Goal: Task Accomplishment & Management: Manage account settings

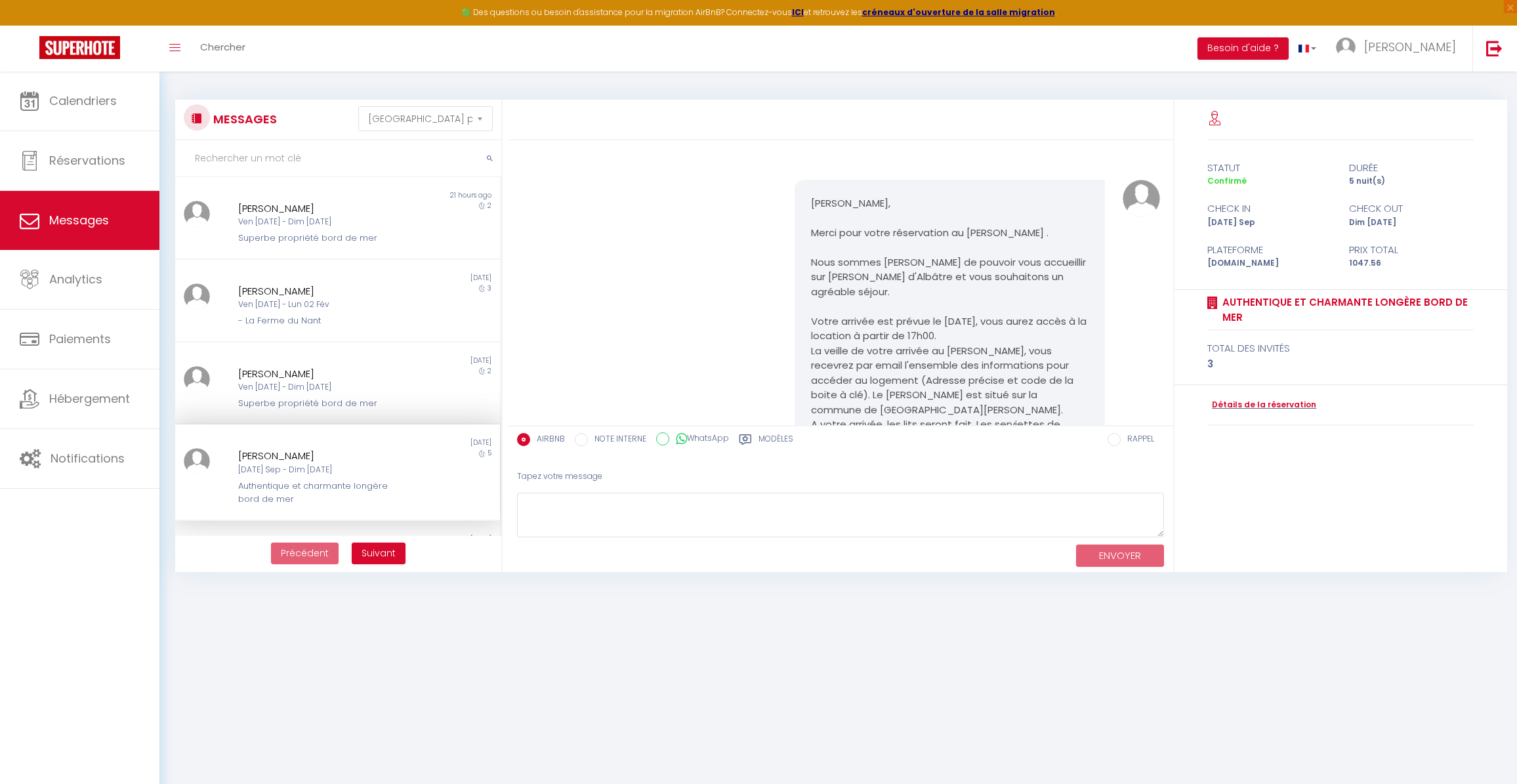
select select "message"
click at [69, 161] on span "Réservations" at bounding box center [87, 160] width 76 height 16
select select "not_cancelled"
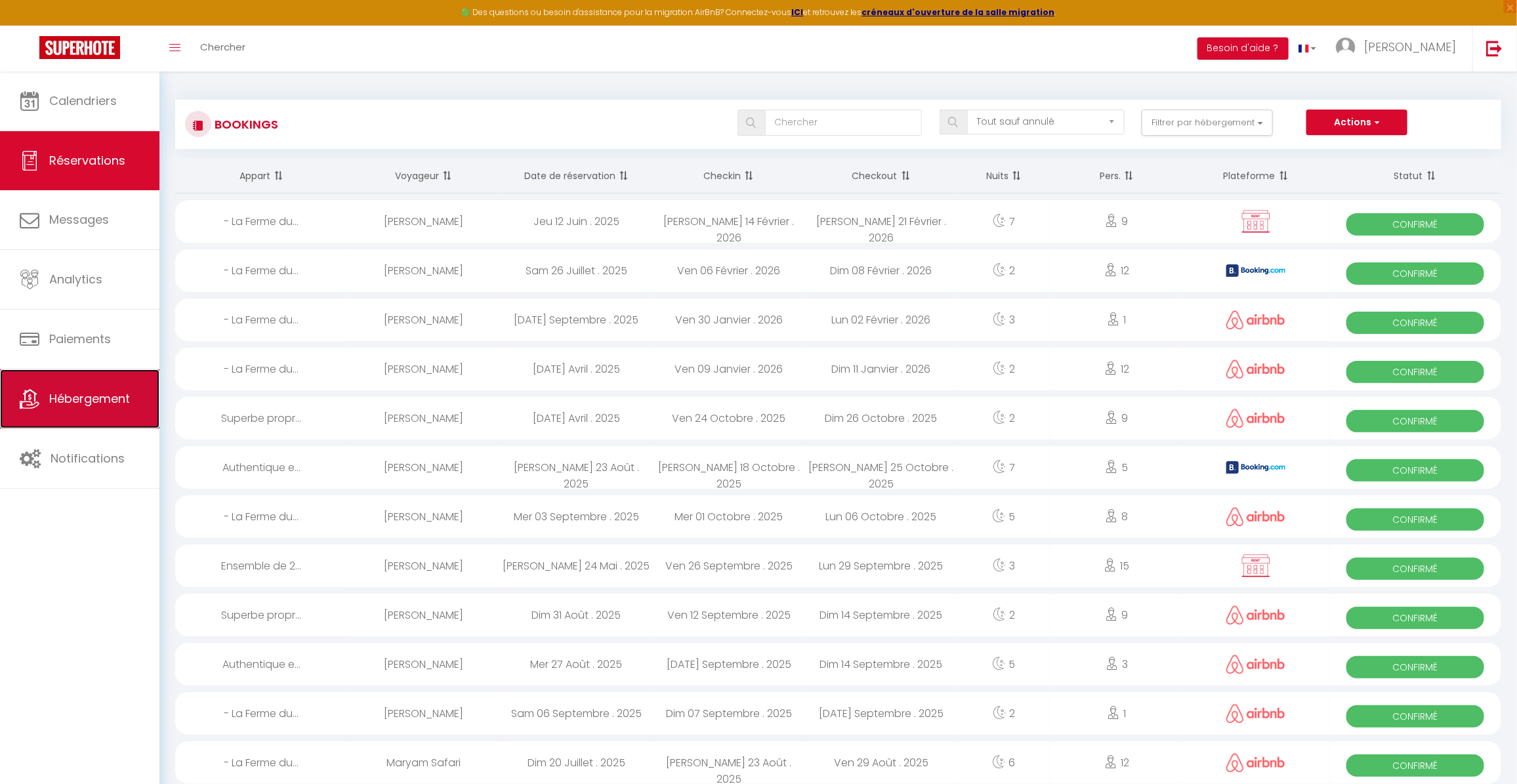
click at [86, 405] on span "Hébergement" at bounding box center [90, 398] width 81 height 16
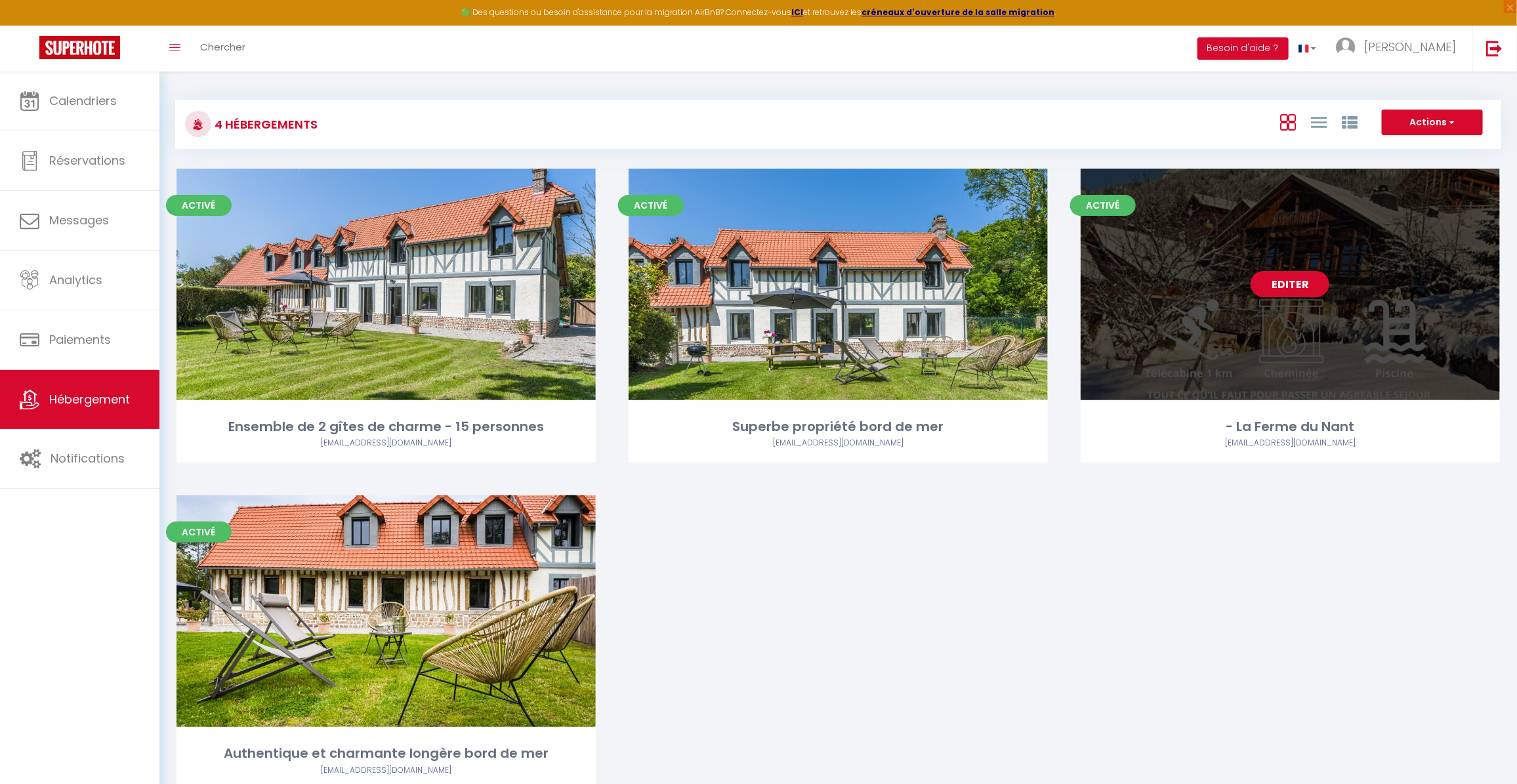
click at [1224, 289] on div "Editer" at bounding box center [1290, 284] width 419 height 232
select select "OTHER_SLEEPING_AREA"
select select "EUR"
select select "NO_REFUND"
select select "15:00"
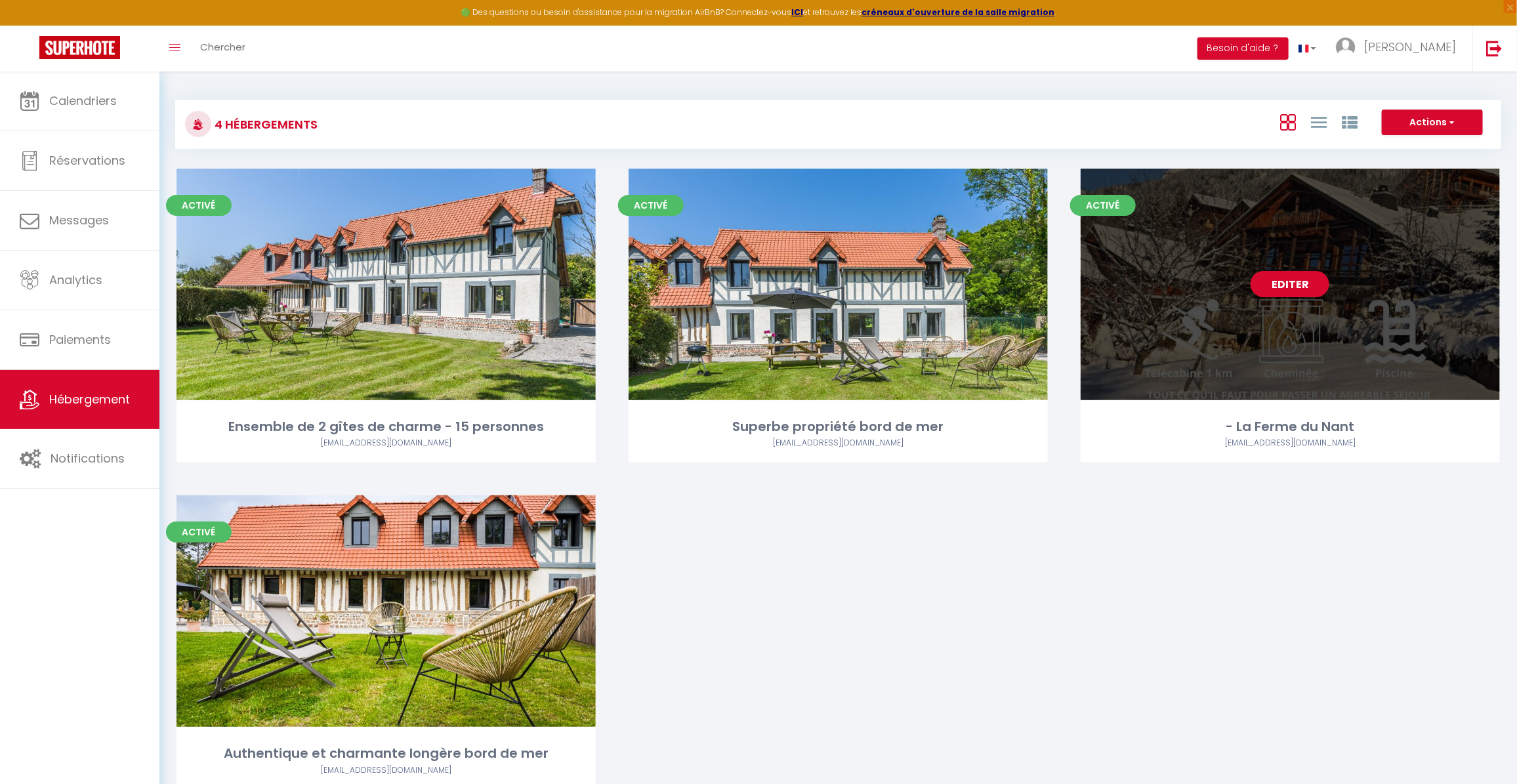
select select "10:00"
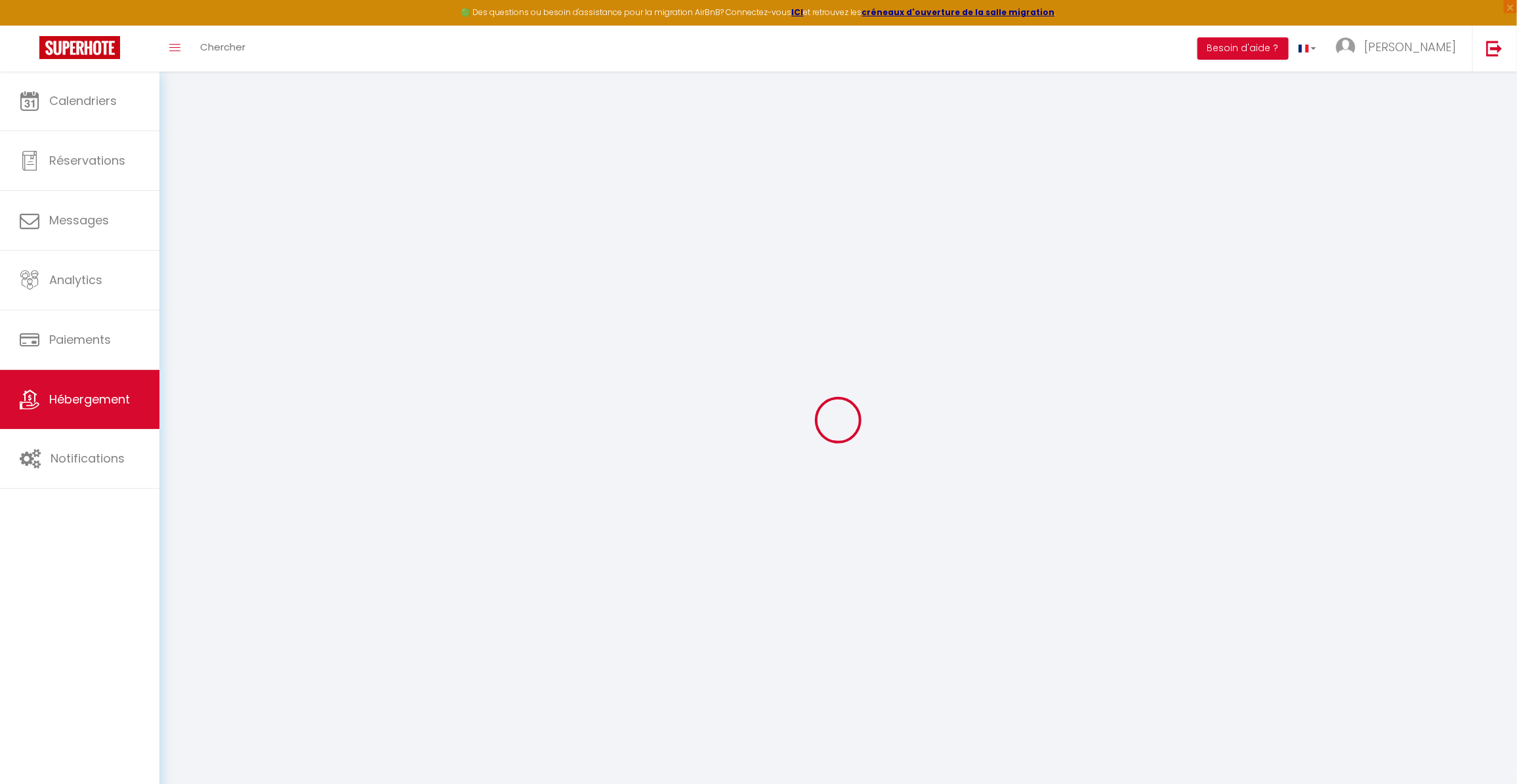
type textarea "LA FERME DU NANT - PORTES DU SOLEIL - 12 PERSONNES"
type textarea "[DEMOGRAPHIC_DATA] · LA FERME DU NANT - PORTES DU SOLEIL"
type textarea "Lo ipsumdol sitametcons adipisc el sed doeius tempo inc ut lab etdolor magna al…"
type textarea "La Ferme du Nant date de 1789 et ses différents matériaux : le bois présent dan…"
type input "46.2957"
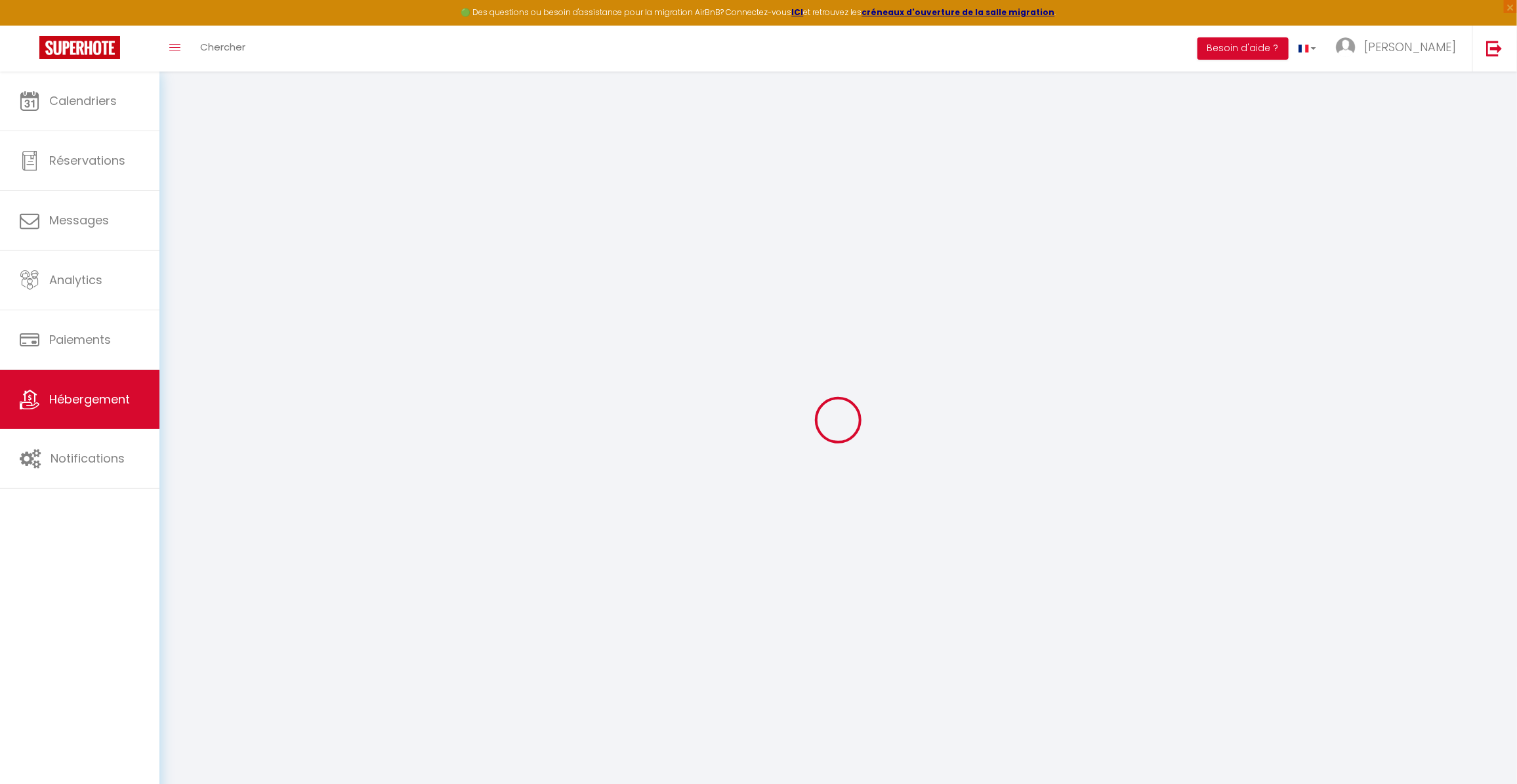
type input "6.7883361"
checkbox input "true"
type input "Salle [PERSON_NAME] [GEOGRAPHIC_DATA]"
type input "Baignoire + Lavabo + WC"
type input "Chambre [GEOGRAPHIC_DATA]"
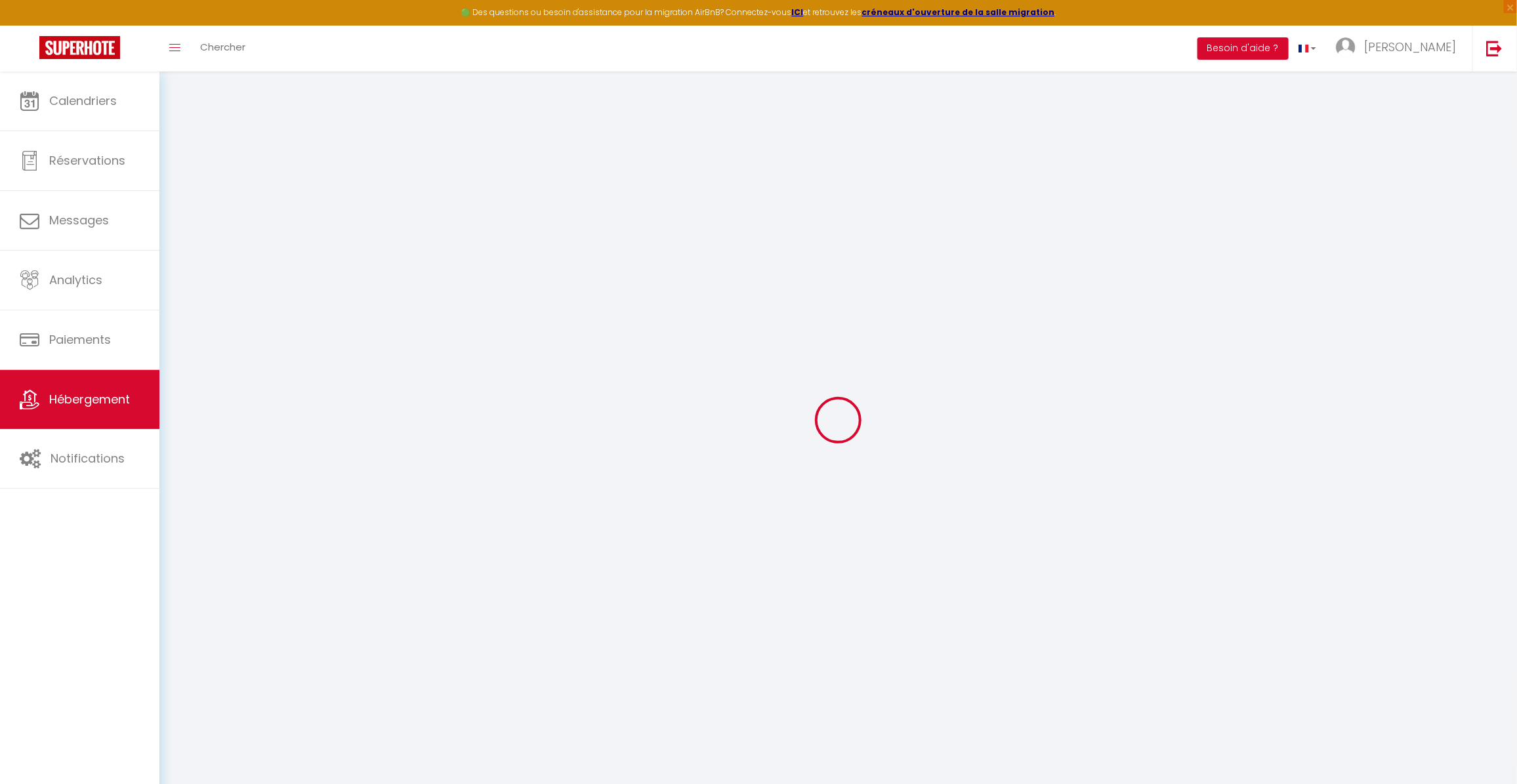
type input "équipée d'un grand lit, d'un bureau et d'une penderie."
type input "74058 000073ZR"
type input "La Ferme du Nant"
select select "PAYMENT_BY_INVOICE"
select select "16:00"
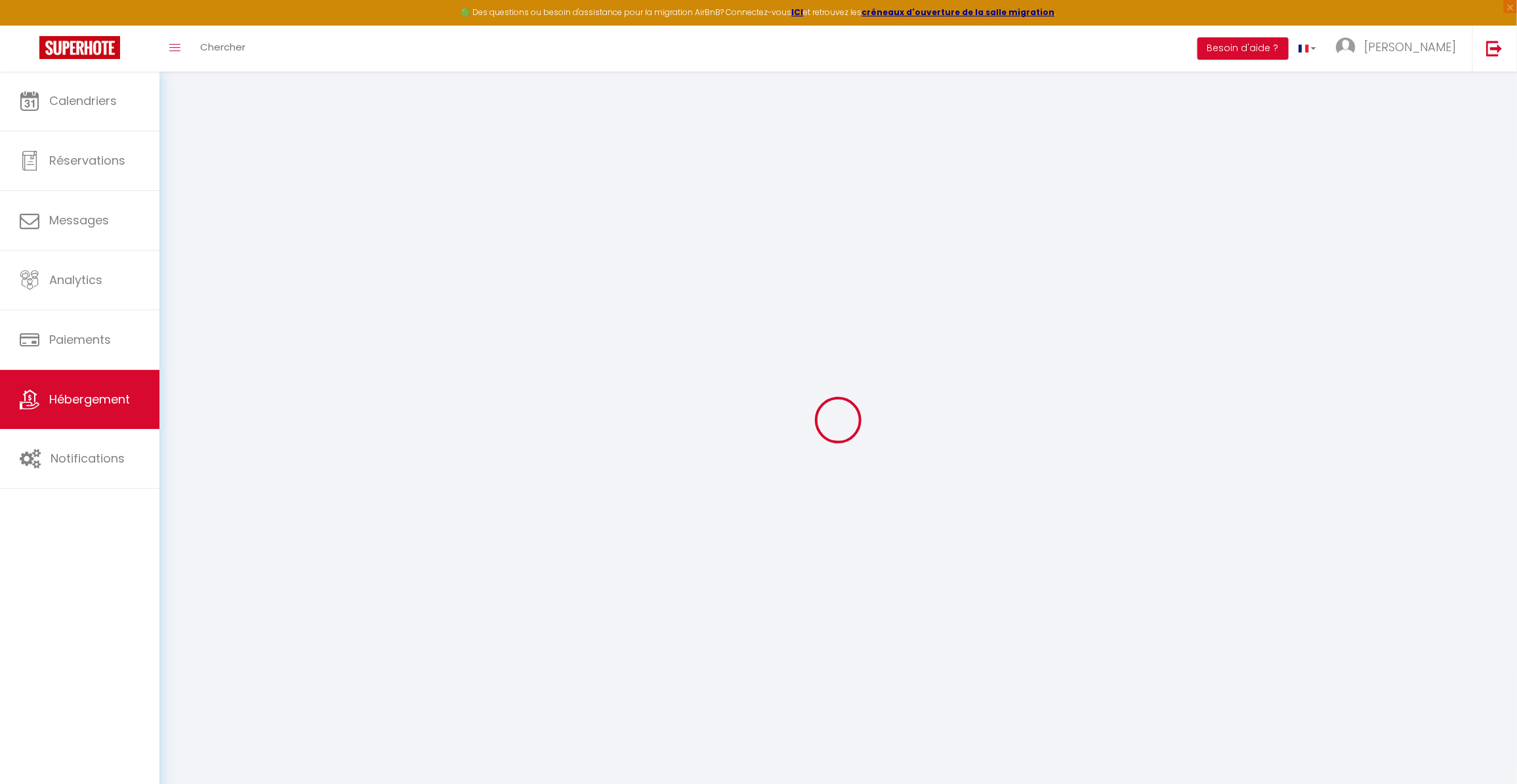
type input "[PERSON_NAME]"
type input "12"
type input "25"
checkbox input "false"
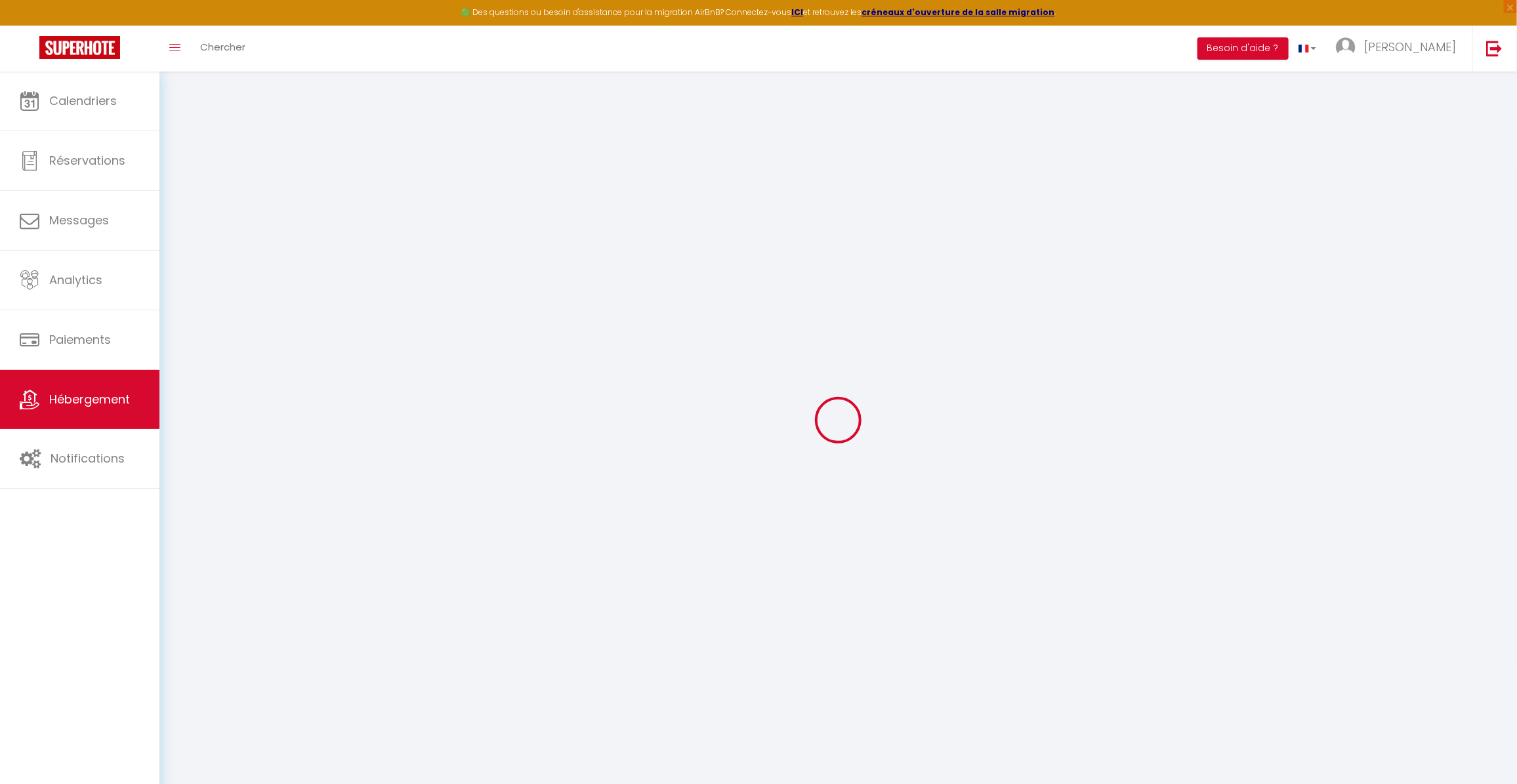
checkbox input "false"
select select "17:00"
select select "10:00"
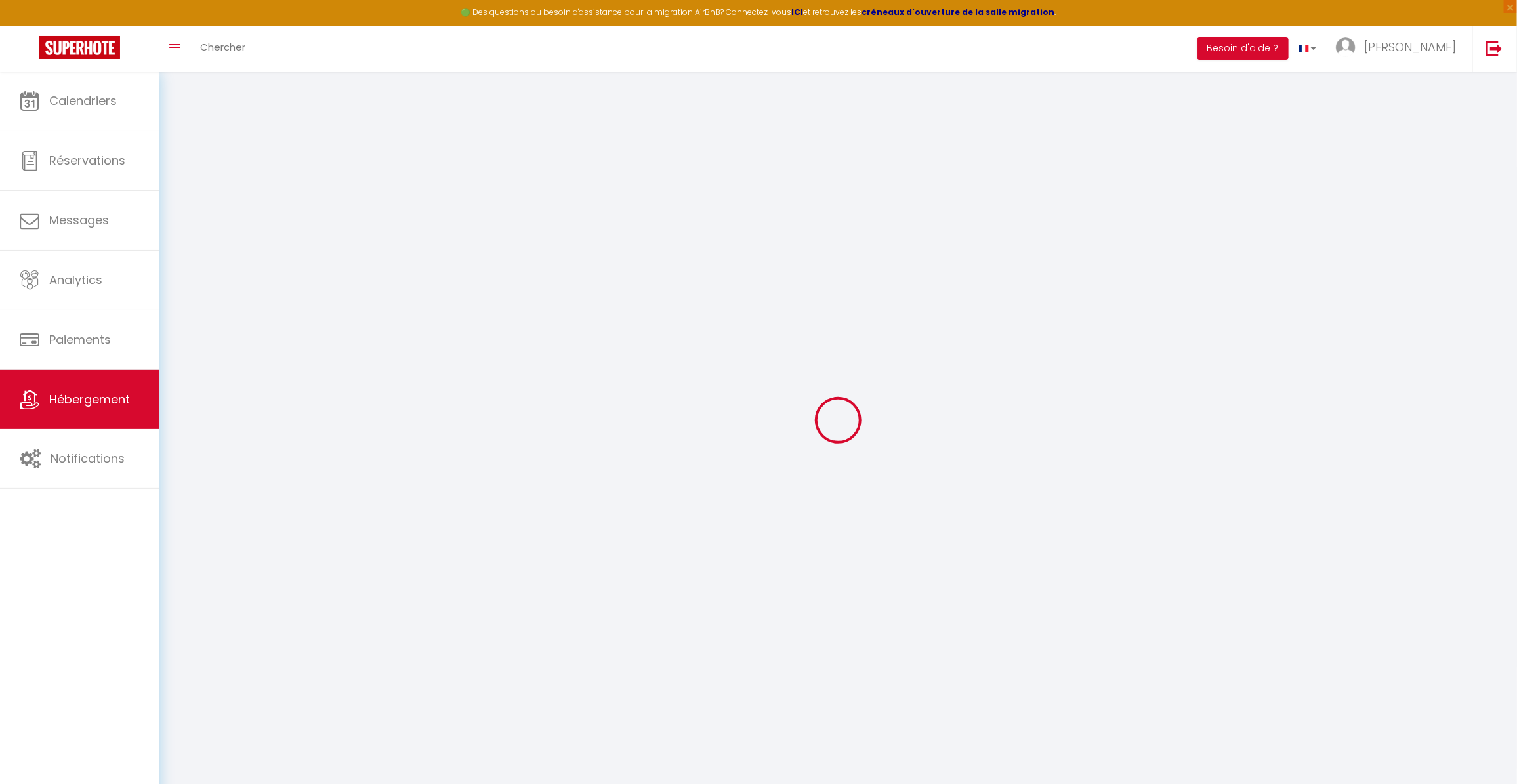
select select "10:00"
select select "15"
select select "12:00"
select select "42"
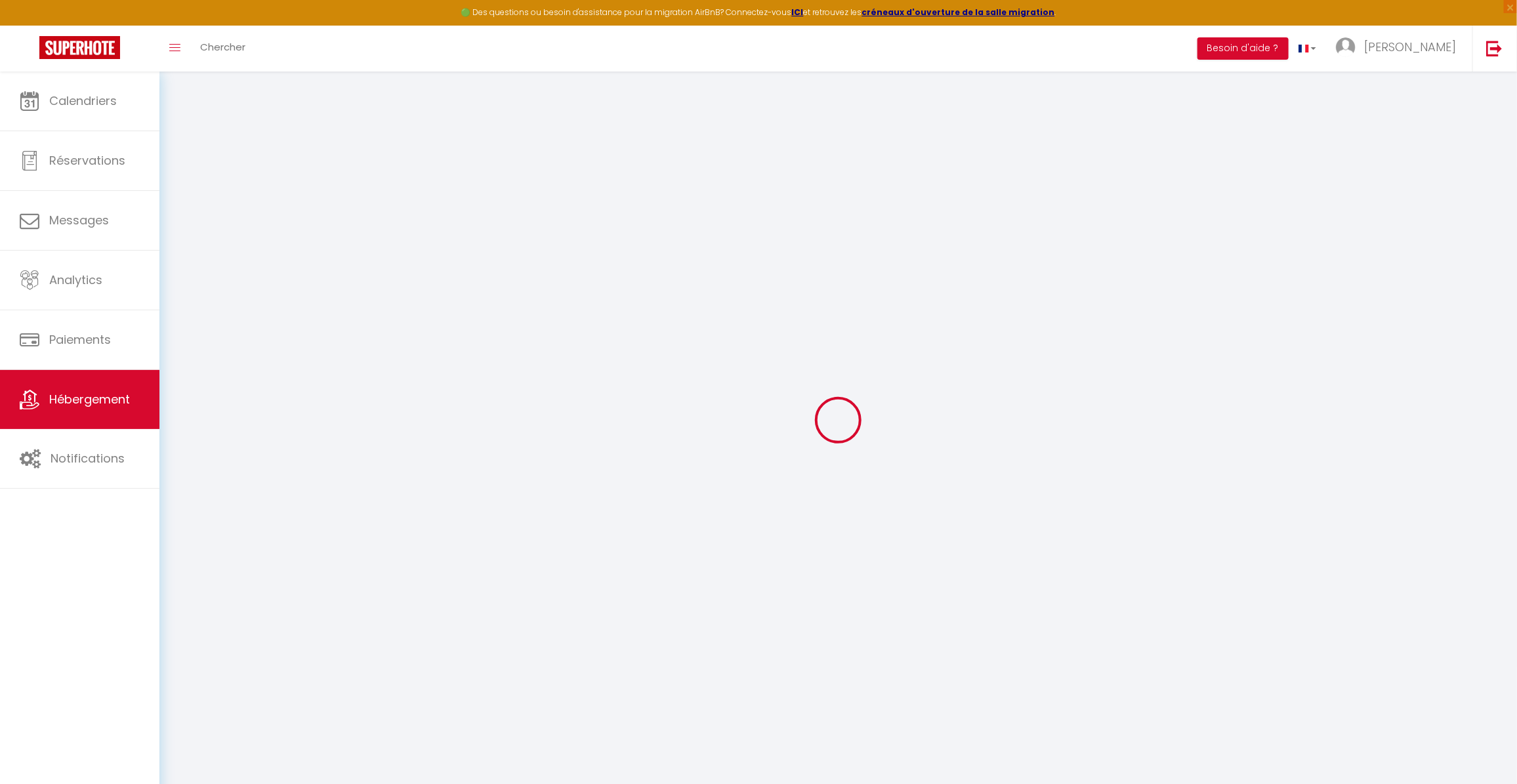
select select "50"
select select "42"
select select "44"
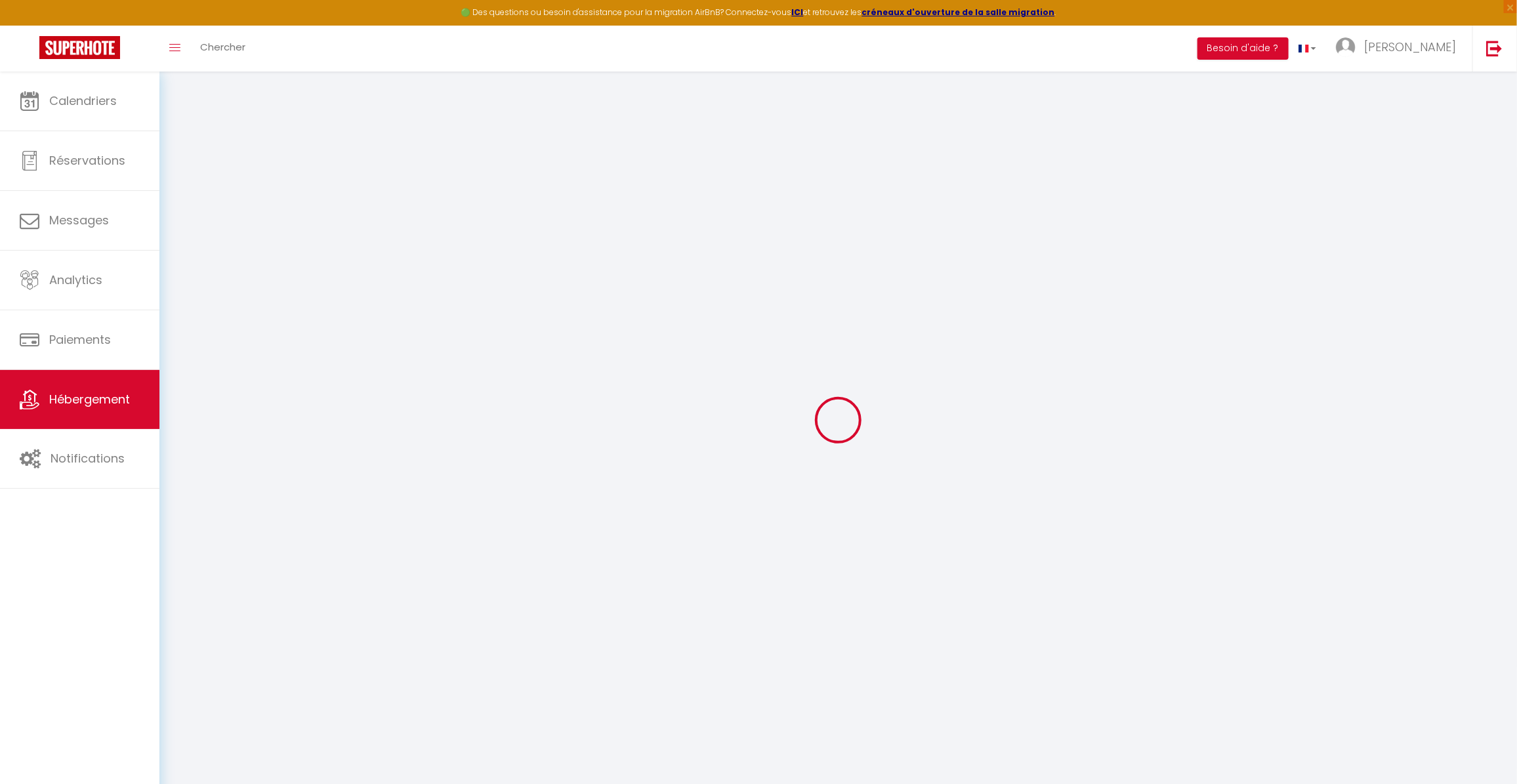
select select
select select "67"
select select
select select "129"
select select "157"
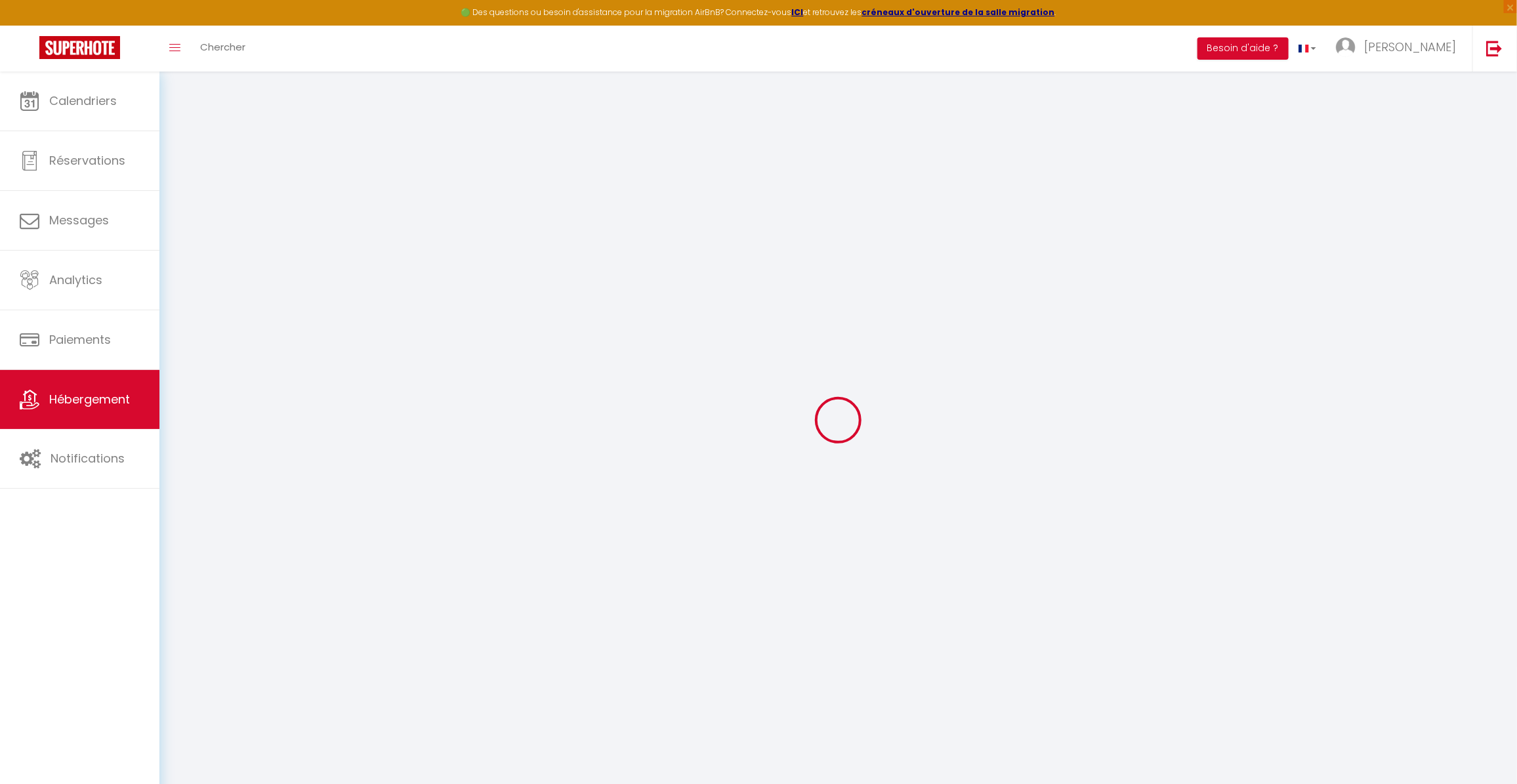
select select "56"
select select "108"
select select "15"
select select "4"
select select "195"
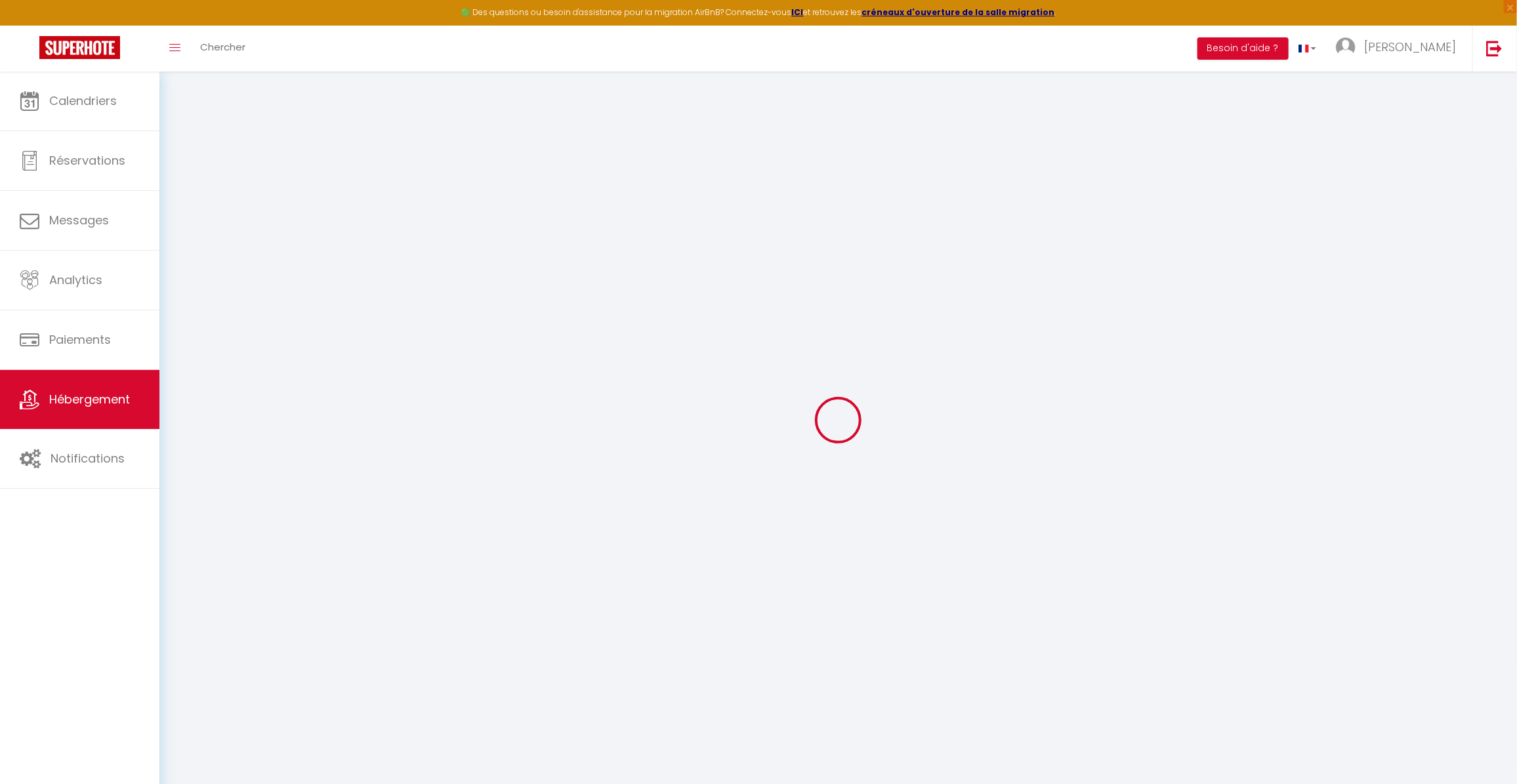
checkbox input "false"
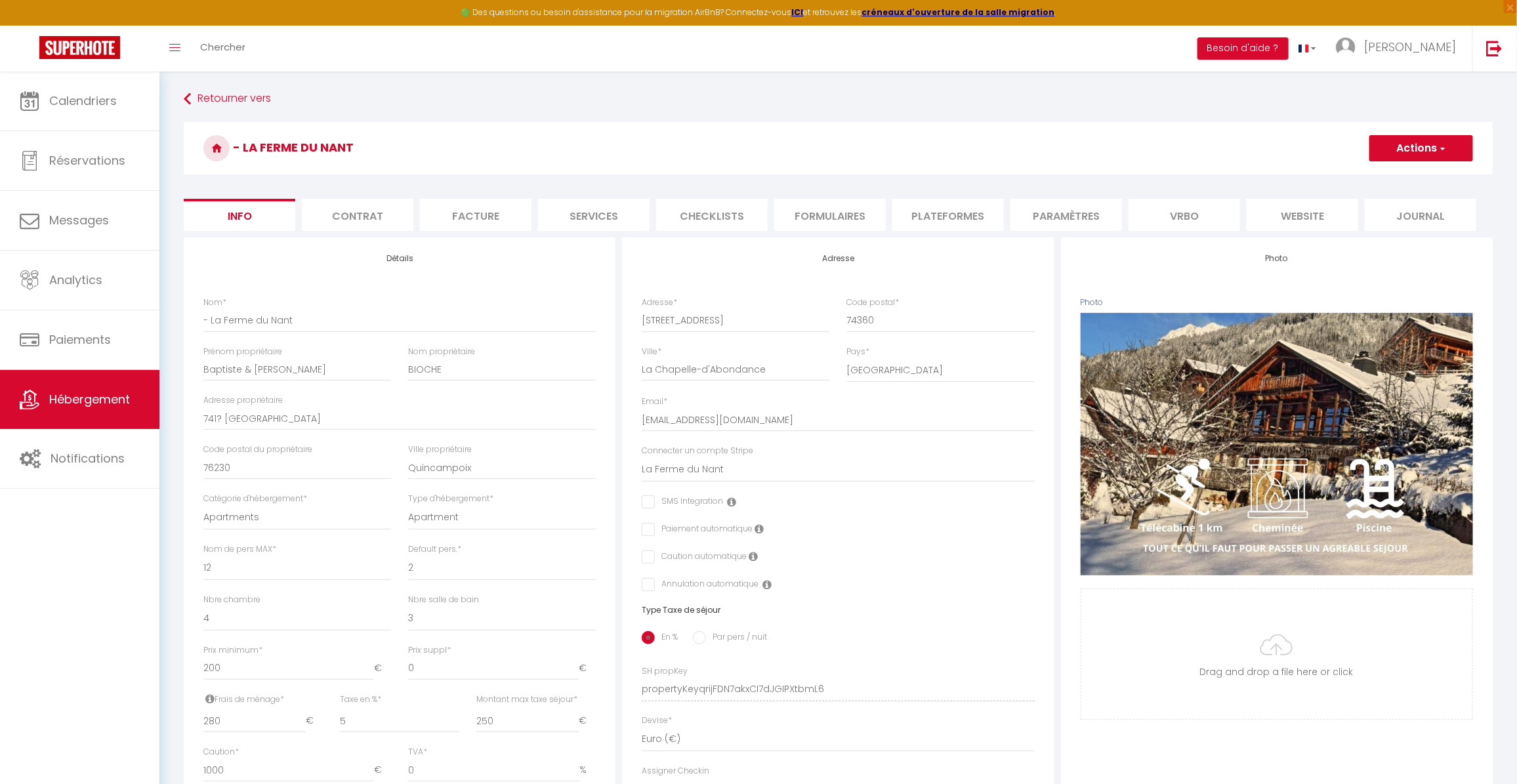
click at [1192, 214] on li "Vrbo" at bounding box center [1185, 214] width 112 height 32
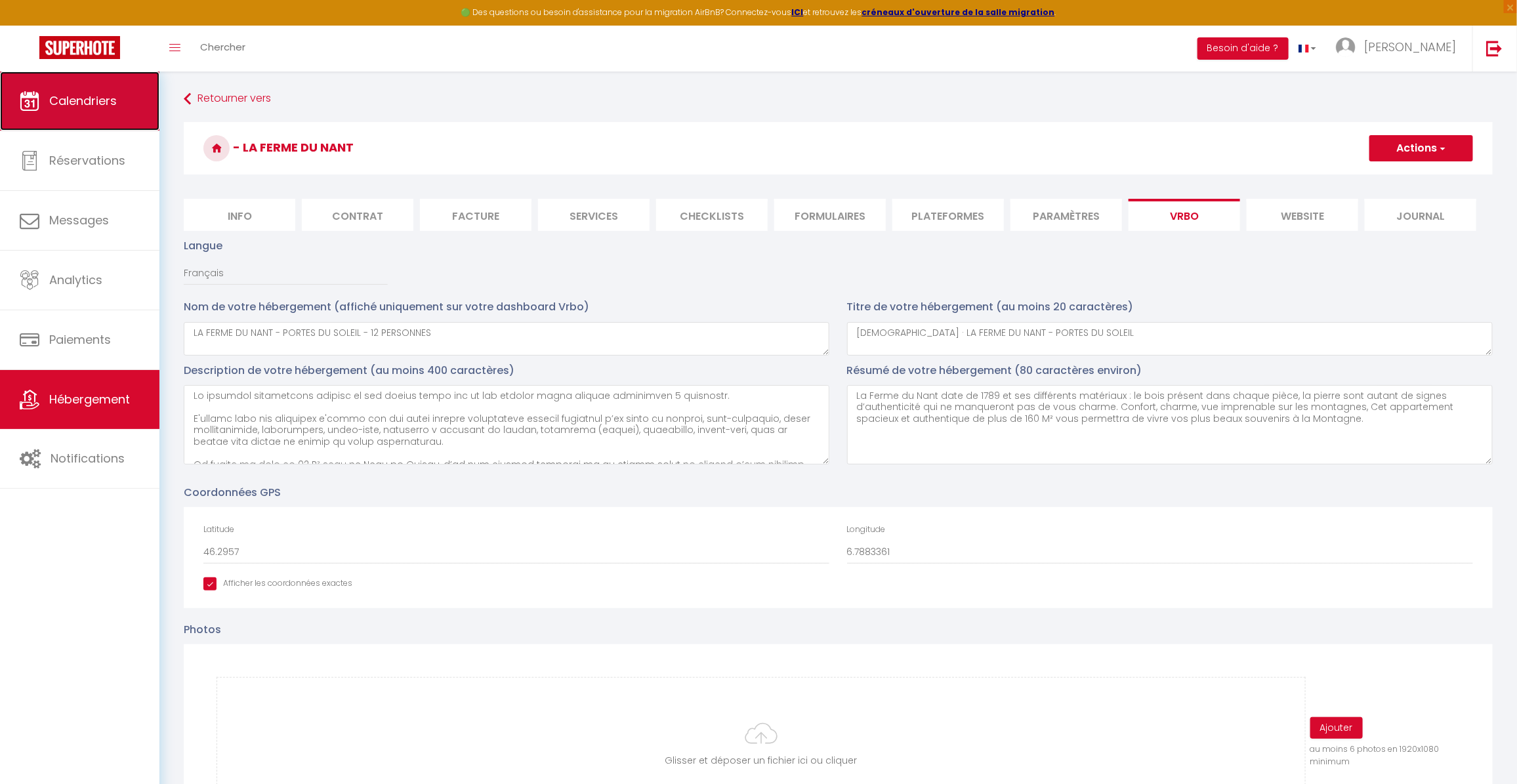
click at [97, 116] on link "Calendriers" at bounding box center [79, 101] width 160 height 59
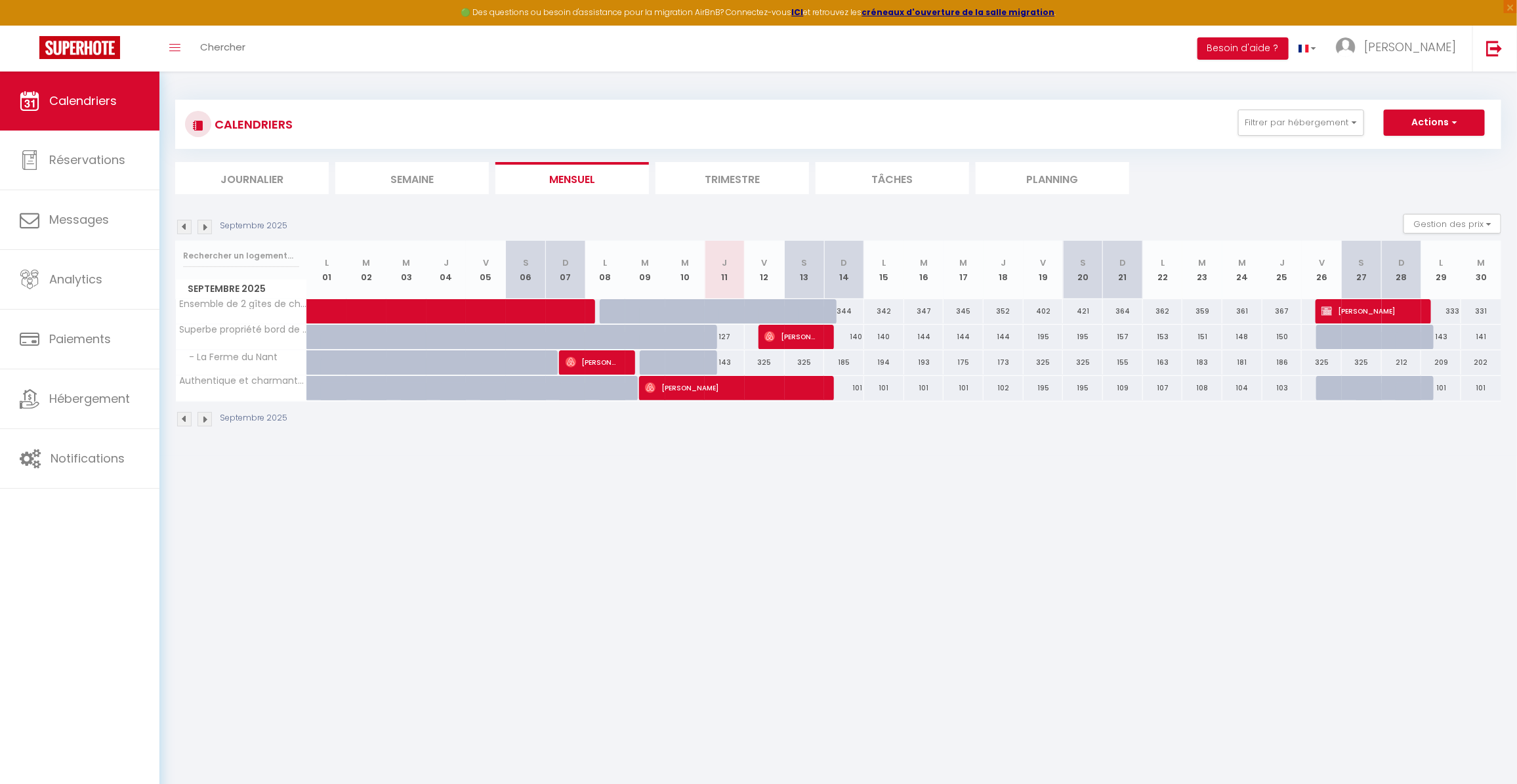
click at [204, 416] on img at bounding box center [204, 419] width 14 height 14
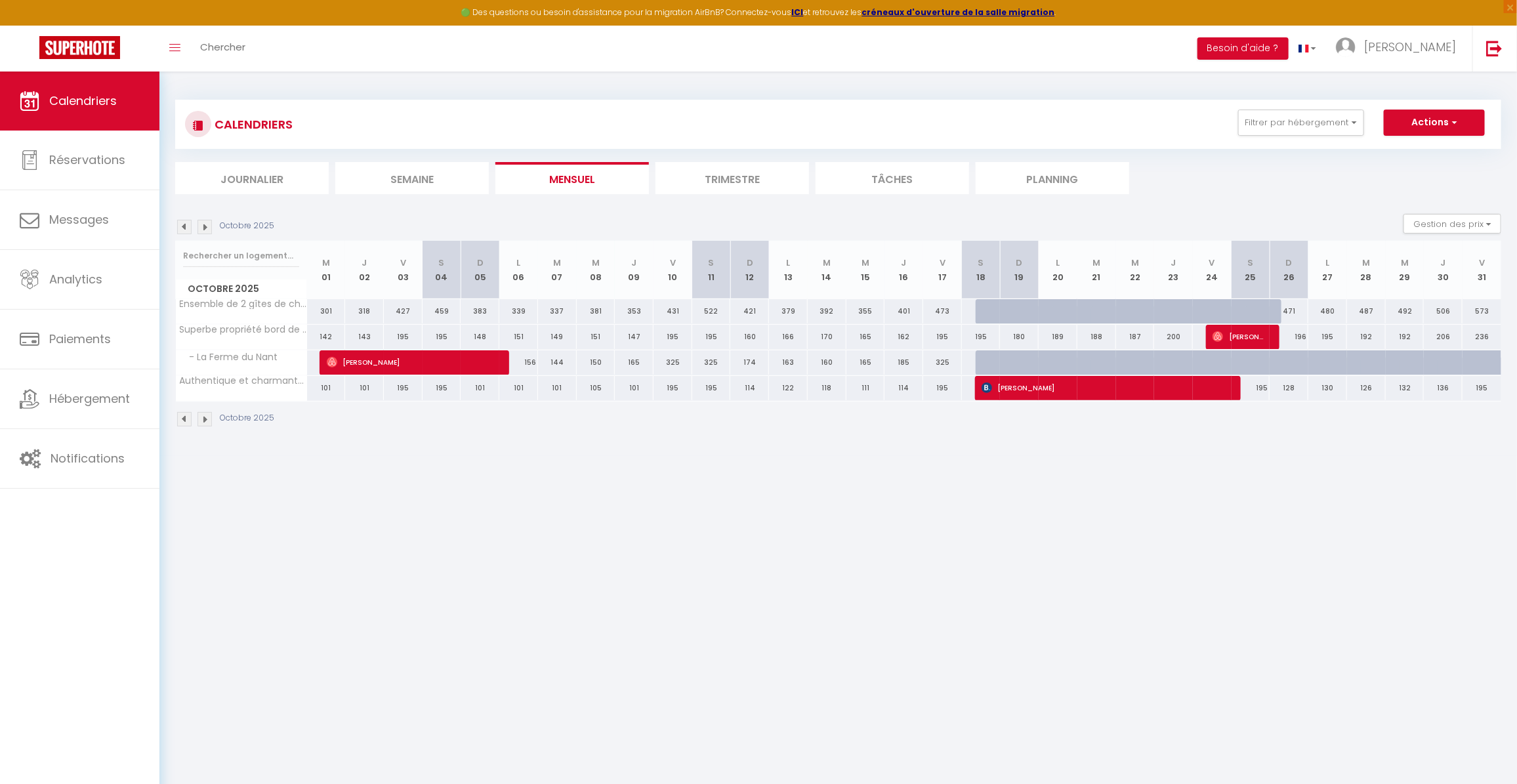
click at [204, 416] on img at bounding box center [204, 419] width 14 height 14
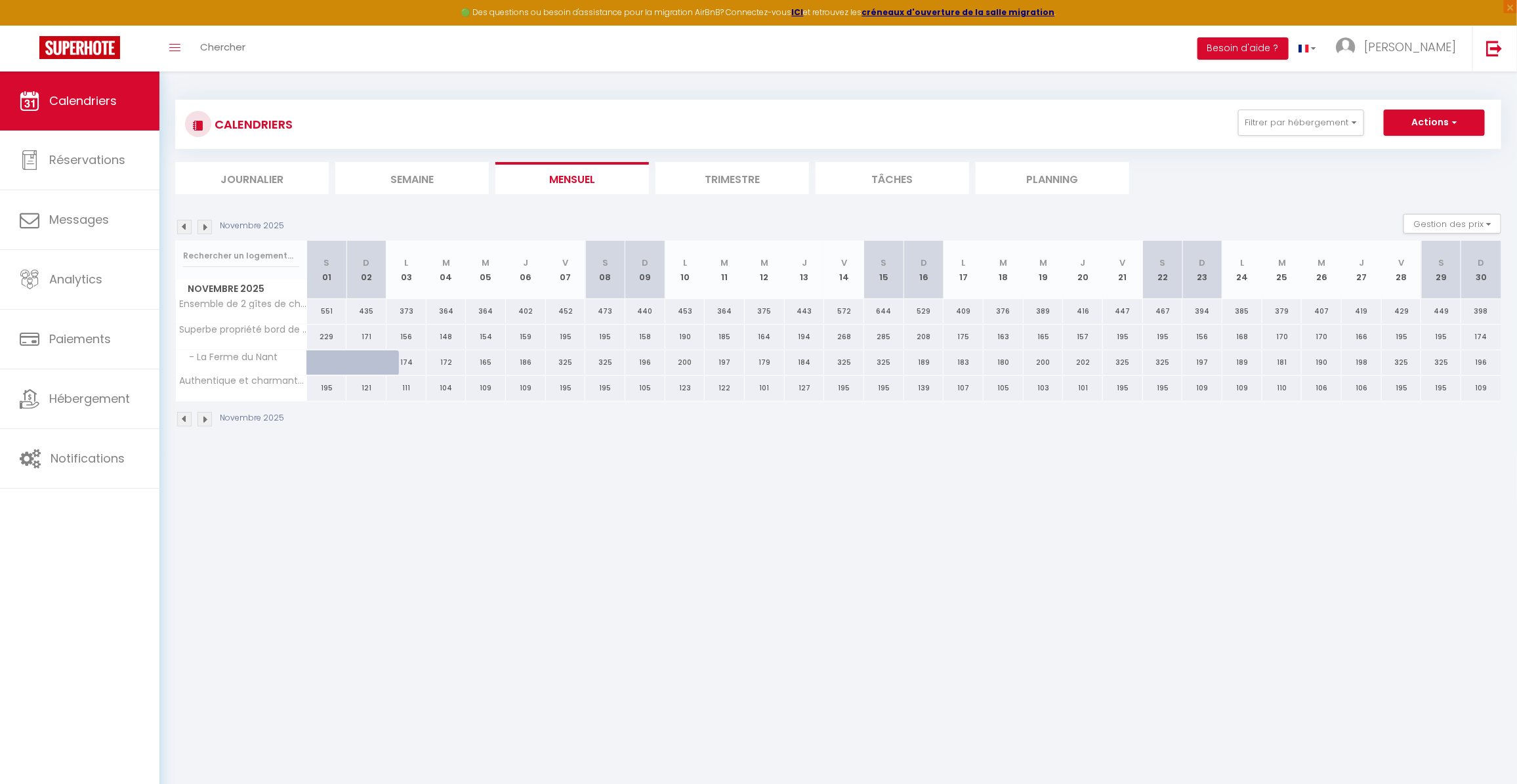
click at [204, 416] on img at bounding box center [204, 419] width 14 height 14
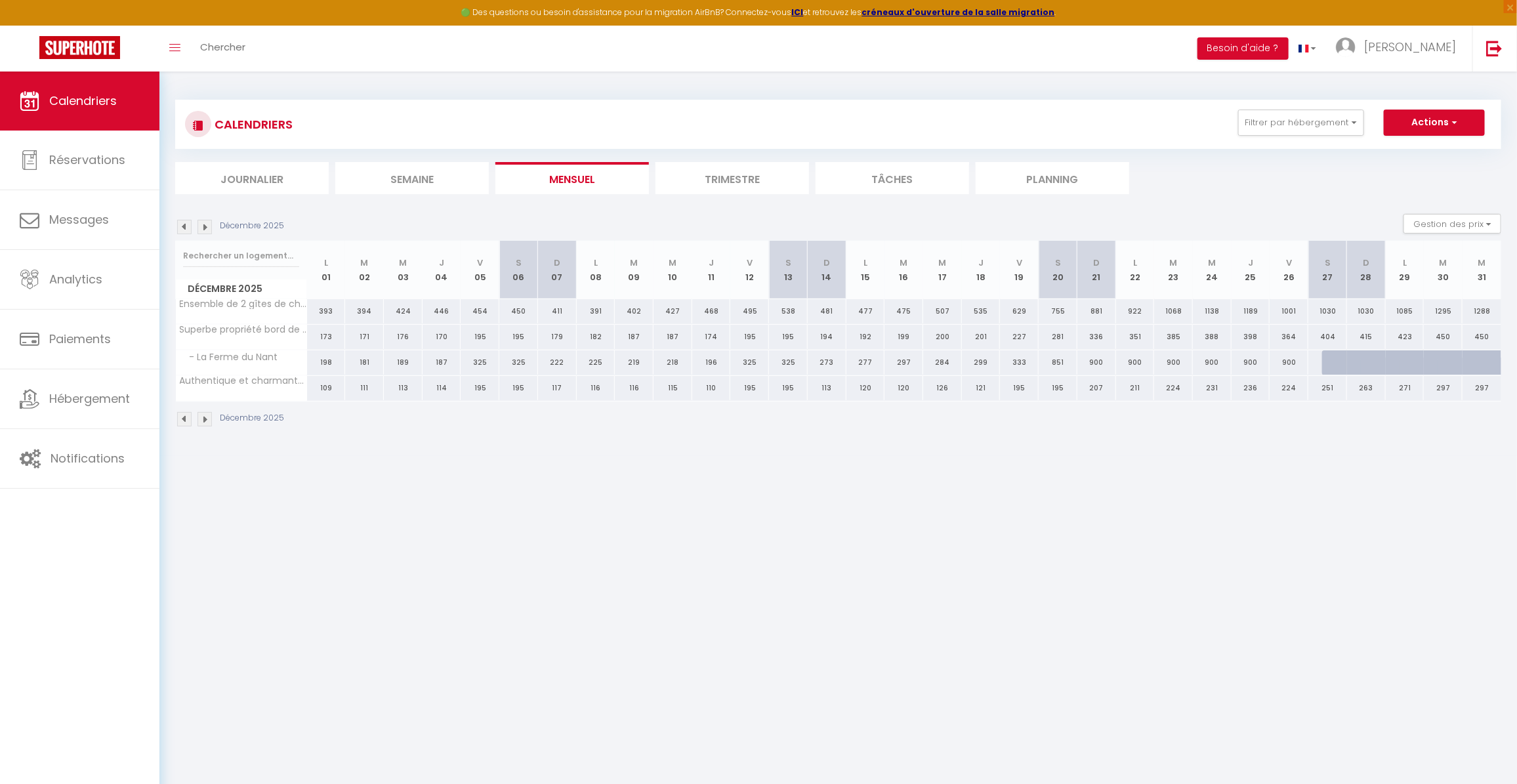
click at [204, 416] on img at bounding box center [204, 419] width 14 height 14
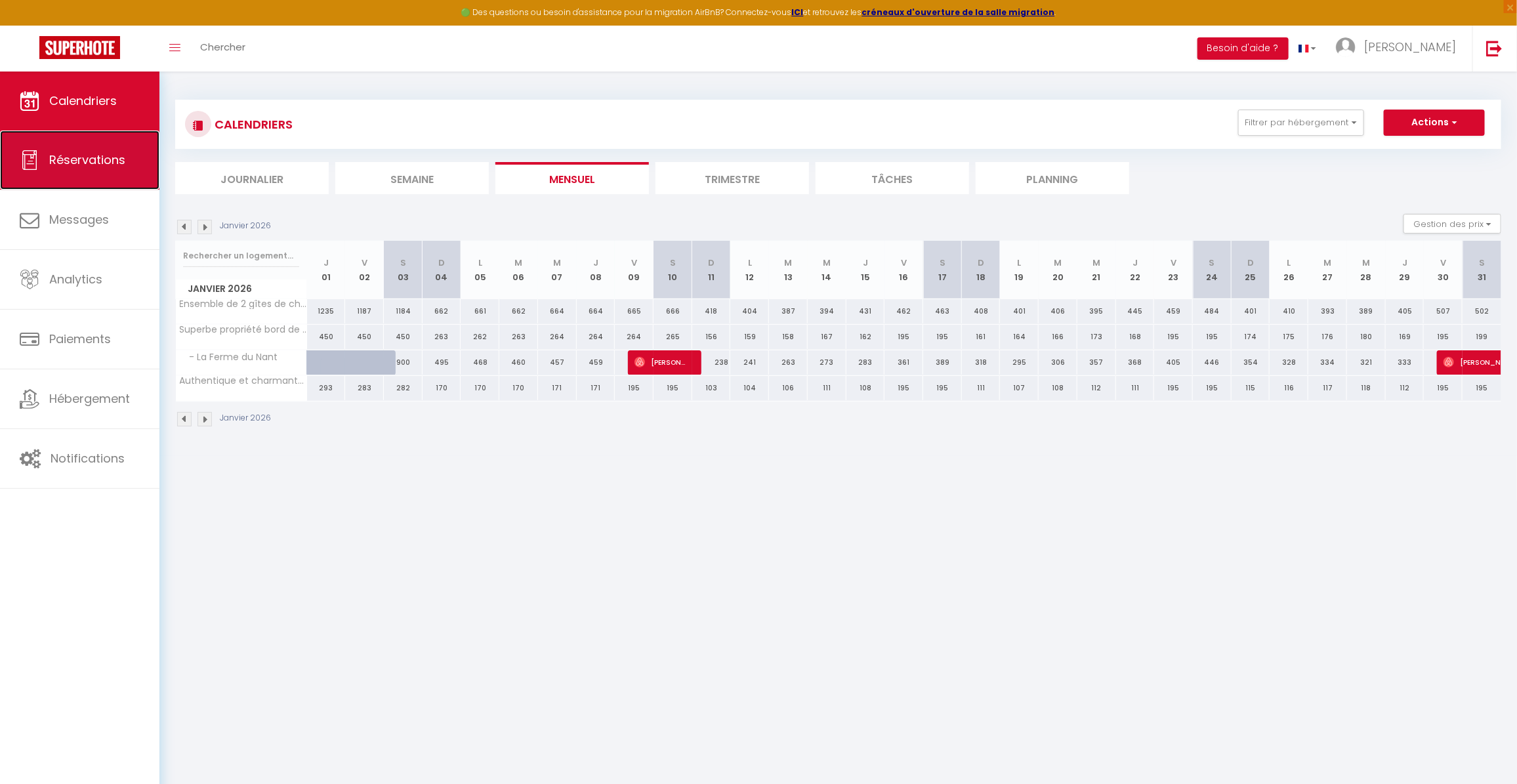
click at [116, 153] on span "Réservations" at bounding box center [87, 159] width 76 height 16
select select "not_cancelled"
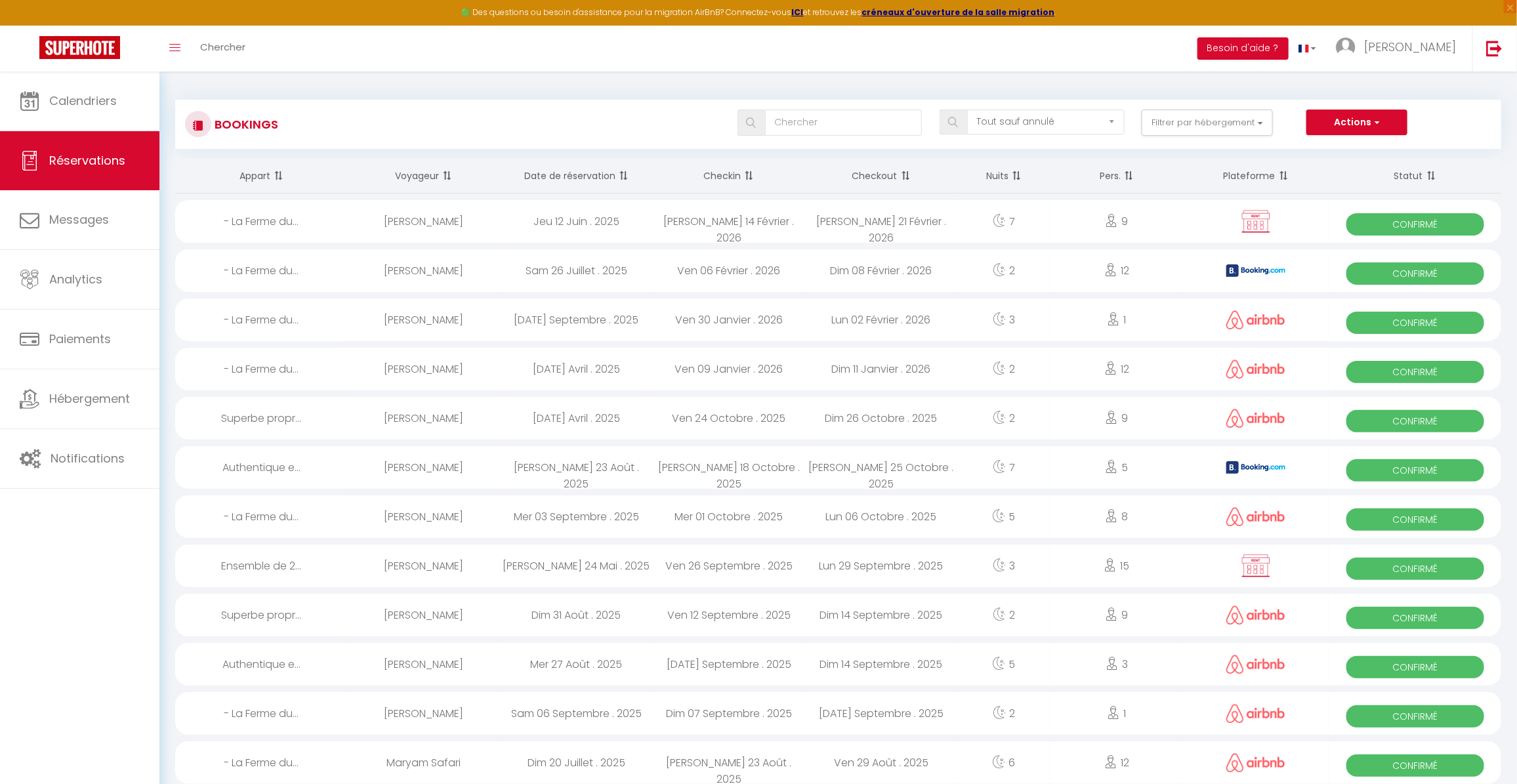
click at [586, 181] on th "Date de réservation" at bounding box center [576, 176] width 152 height 35
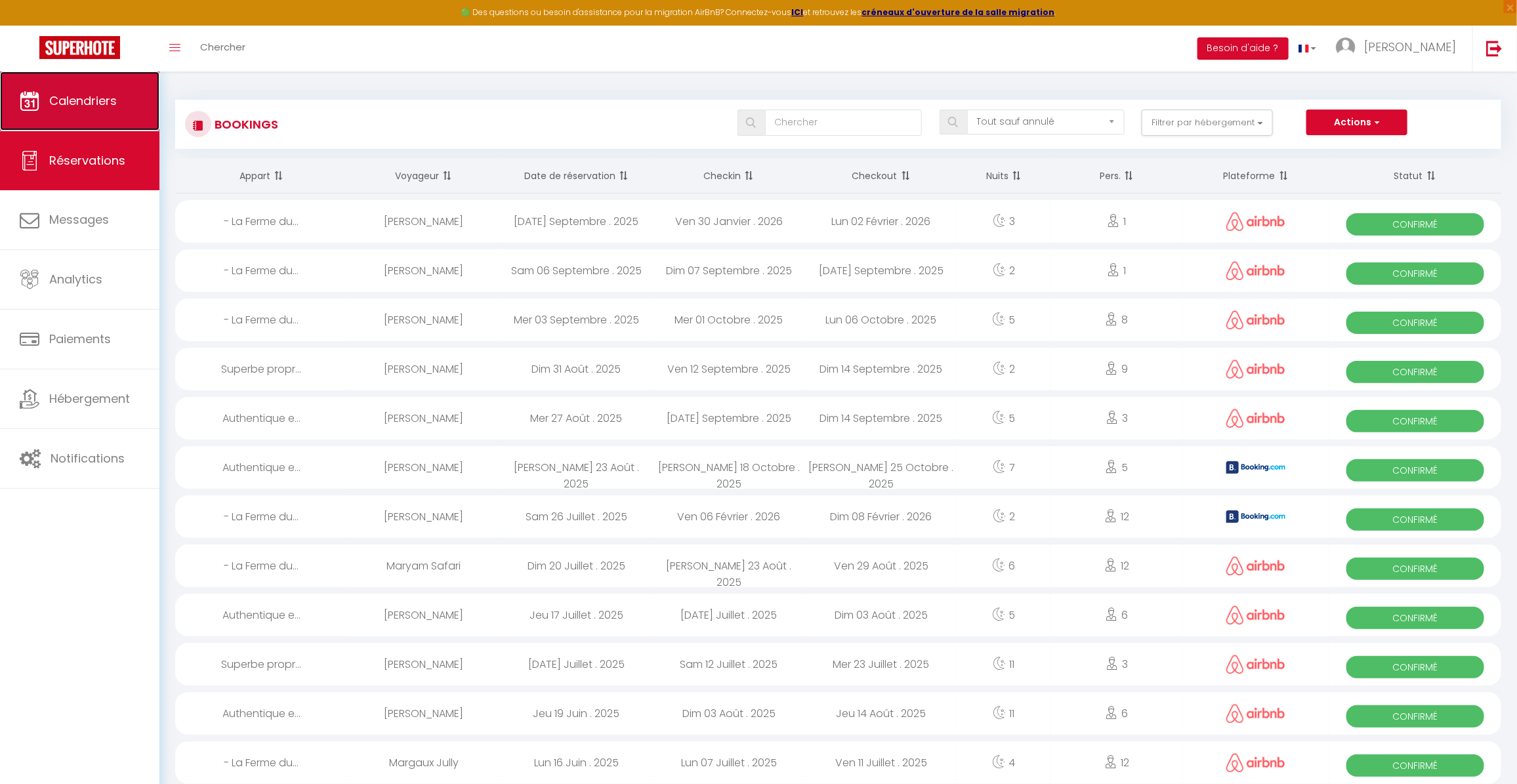
click at [86, 104] on span "Calendriers" at bounding box center [83, 101] width 68 height 16
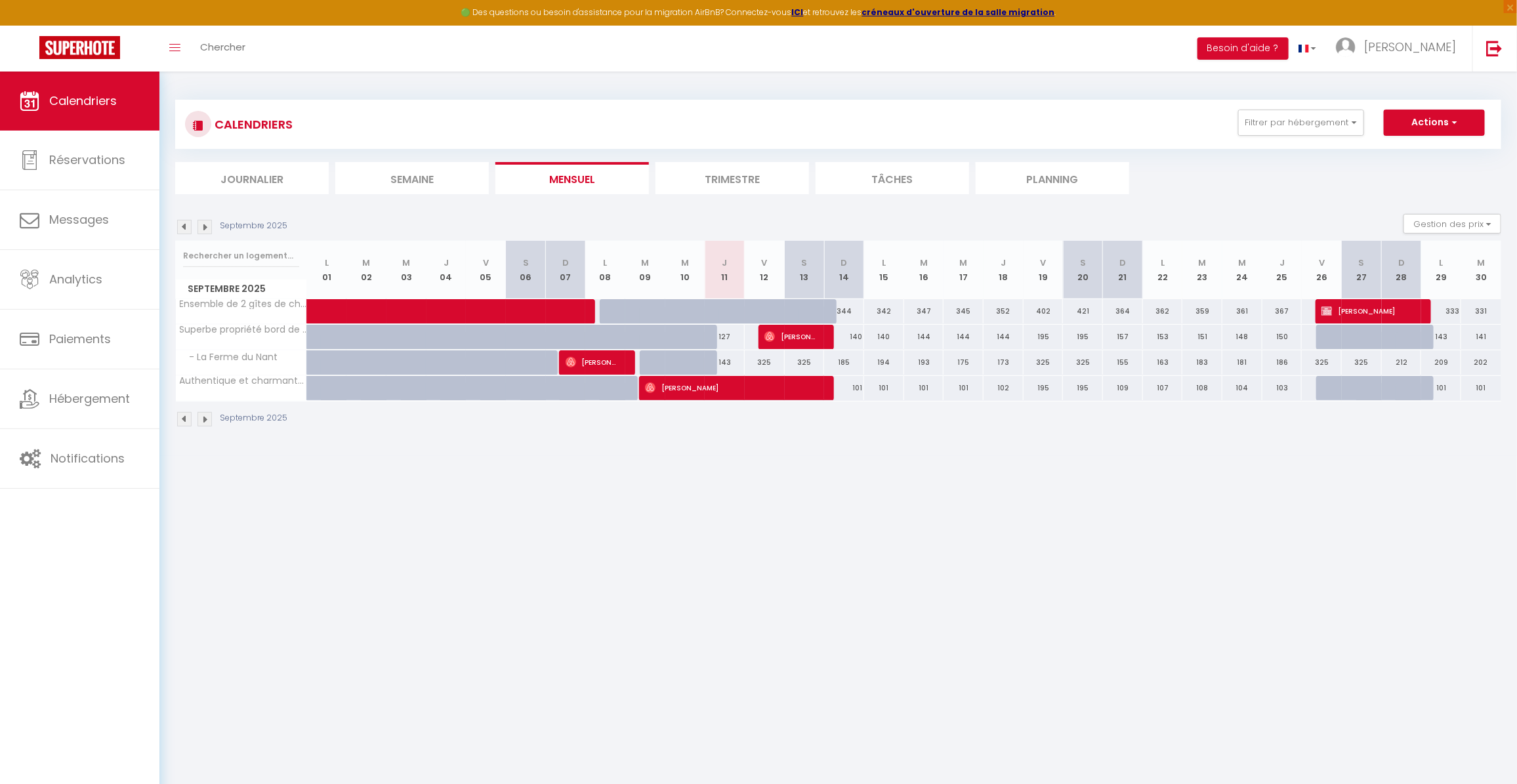
click at [1110, 510] on body "🟢 Des questions ou besoin d'assistance pour la migration AirBnB? Connectez-vous…" at bounding box center [758, 463] width 1517 height 784
click at [647, 482] on body "🟢 Des questions ou besoin d'assistance pour la migration AirBnB? Connectez-vous…" at bounding box center [758, 463] width 1517 height 784
